Goal: Navigation & Orientation: Find specific page/section

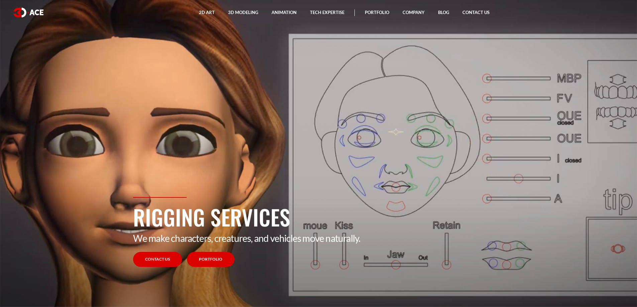
click at [217, 260] on link "Portfolio" at bounding box center [210, 259] width 47 height 15
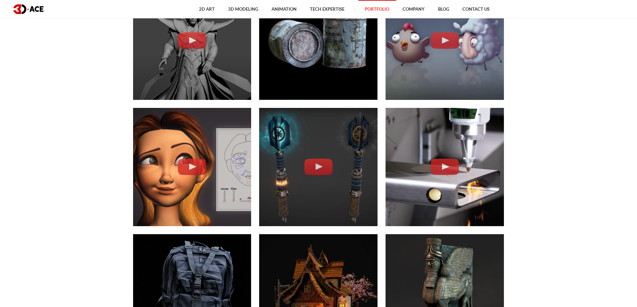
scroll to position [1204, 0]
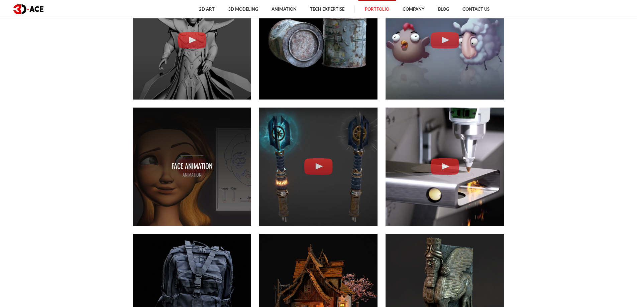
click at [219, 156] on div "Face Animation ANIMATION" at bounding box center [192, 167] width 118 height 118
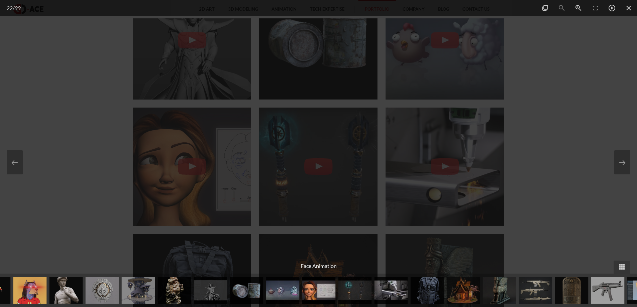
click at [318, 296] on img at bounding box center [318, 290] width 33 height 27
click at [624, 5] on span at bounding box center [628, 8] width 17 height 16
